Goal: Find specific page/section: Find specific page/section

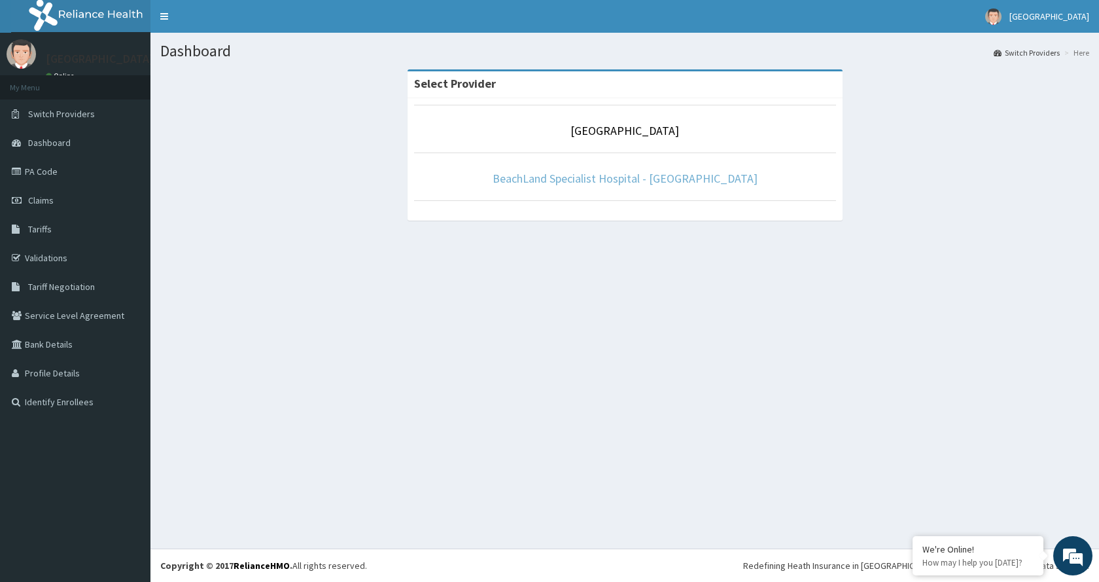
click at [635, 181] on link "BeachLand Specialist Hospital - [GEOGRAPHIC_DATA]" at bounding box center [625, 178] width 265 height 15
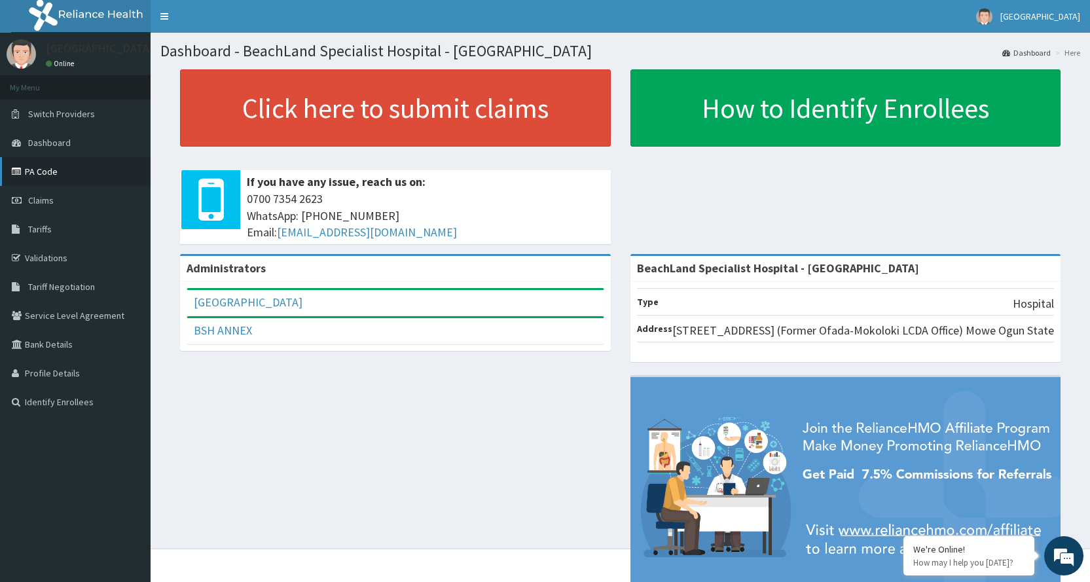
click at [37, 171] on link "PA Code" at bounding box center [75, 171] width 151 height 29
